Goal: Navigation & Orientation: Find specific page/section

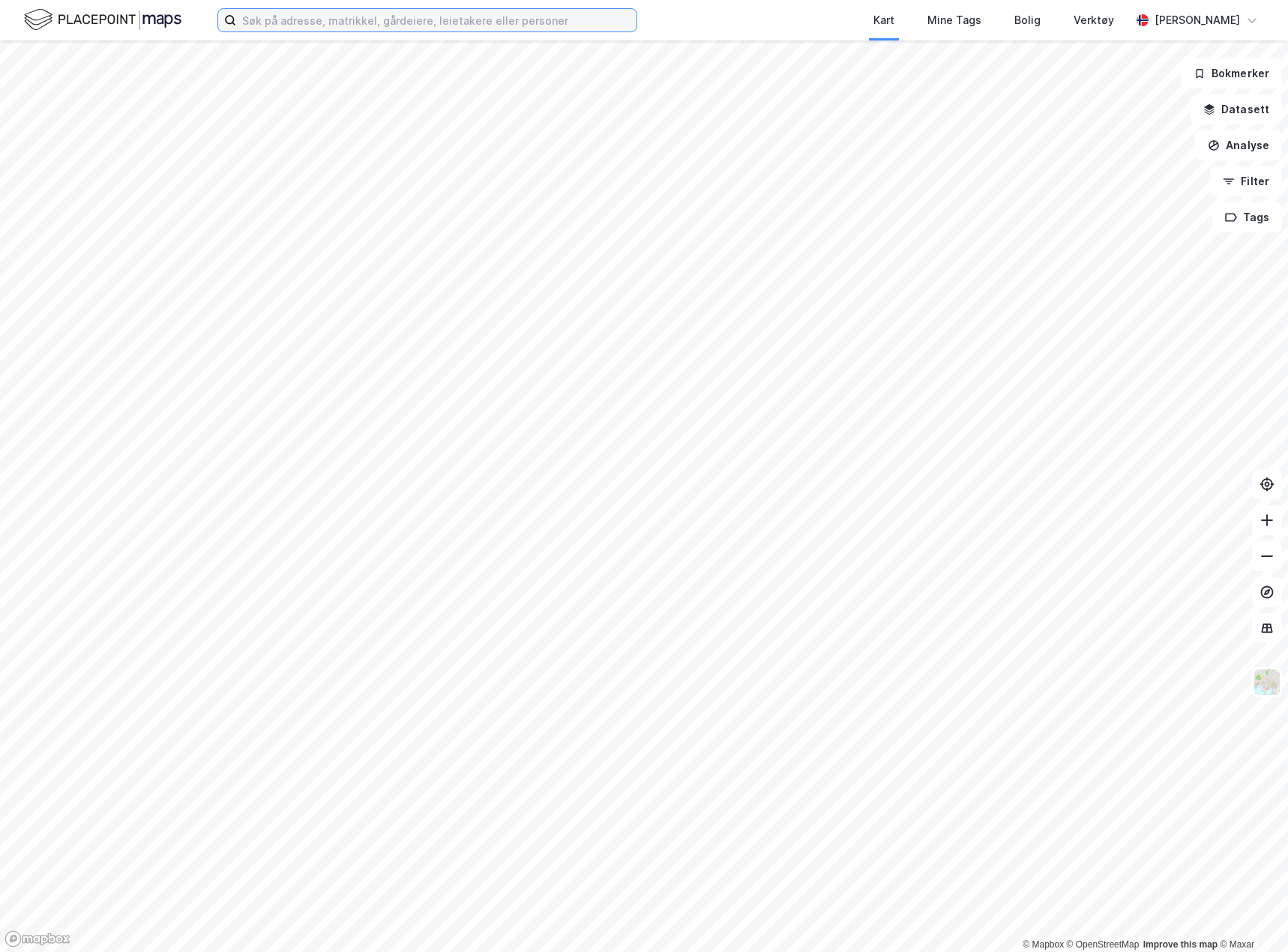
click at [385, 27] on input at bounding box center [436, 20] width 400 height 23
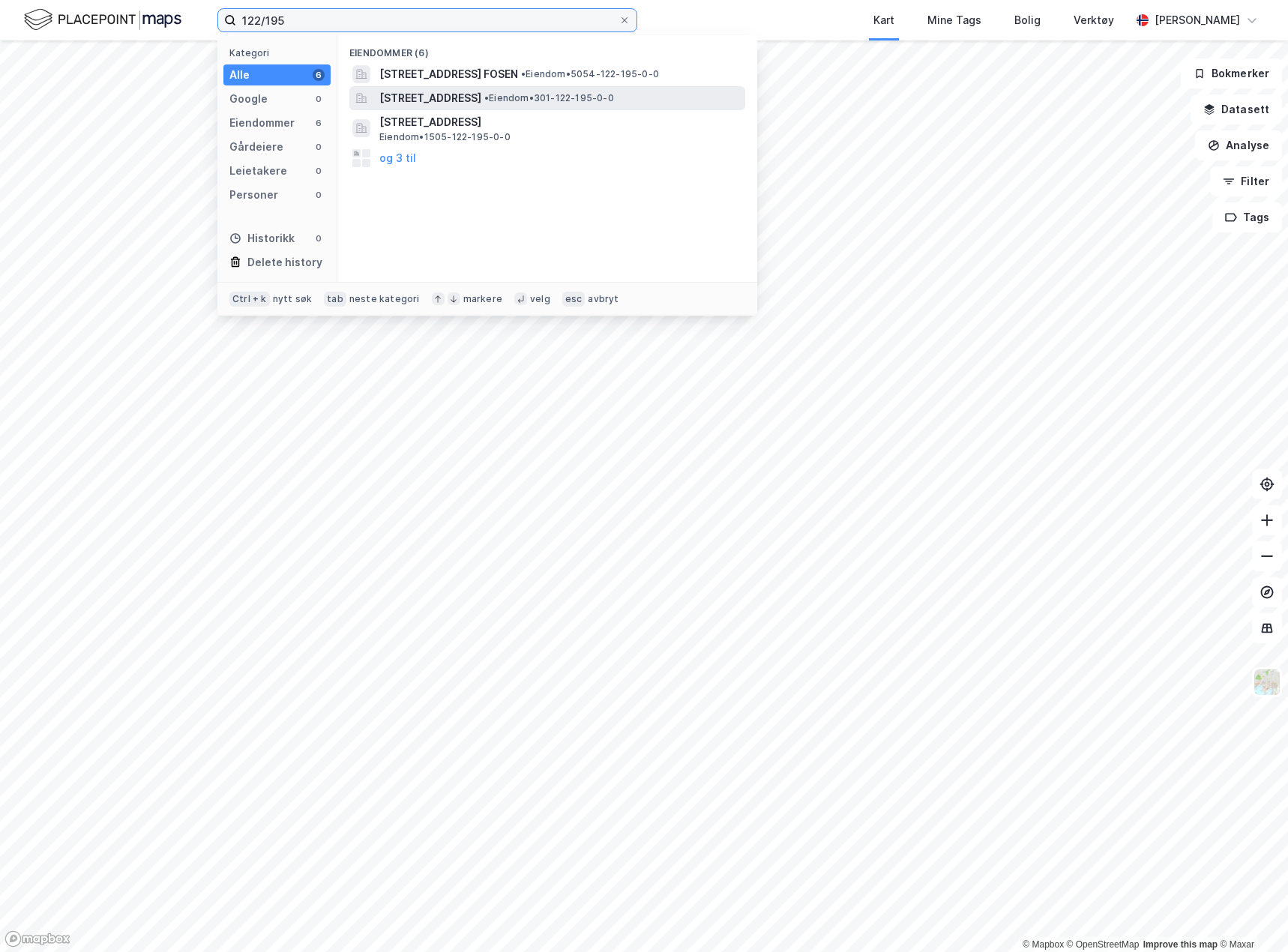
type input "122/195"
click at [481, 94] on span "[STREET_ADDRESS]" at bounding box center [430, 98] width 102 height 18
